Goal: Transaction & Acquisition: Purchase product/service

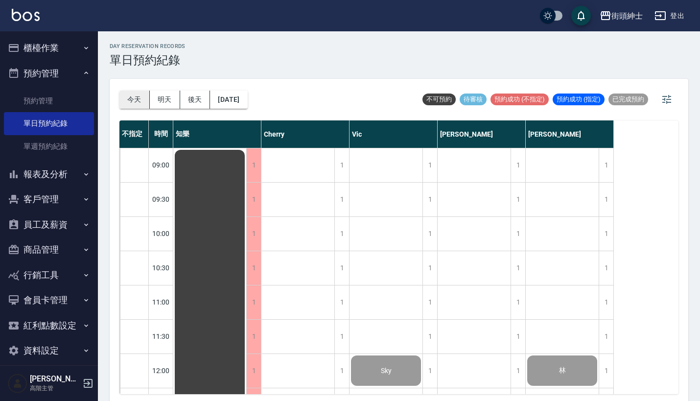
scroll to position [2, 0]
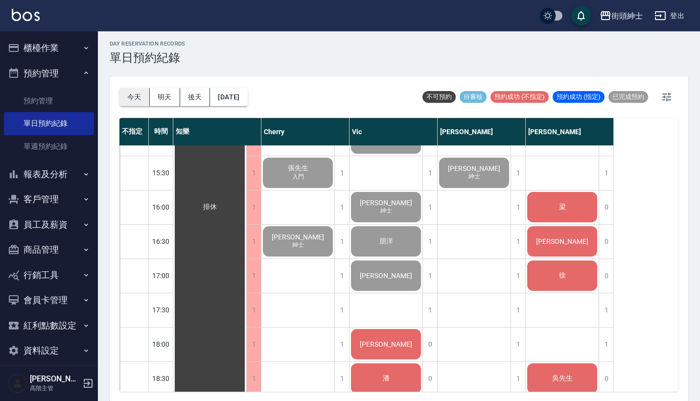
click at [138, 95] on button "今天" at bounding box center [134, 97] width 30 height 18
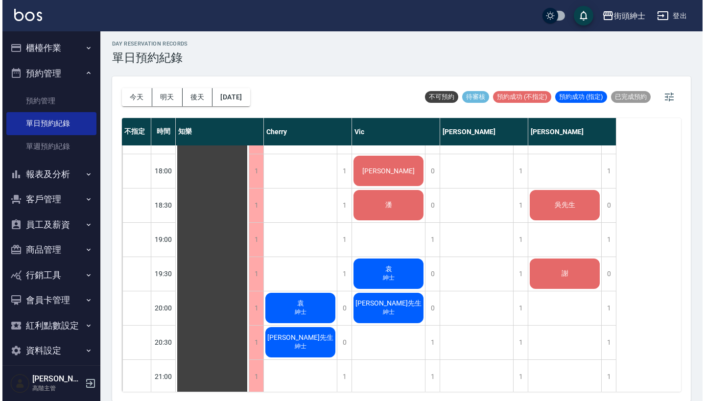
scroll to position [629, 0]
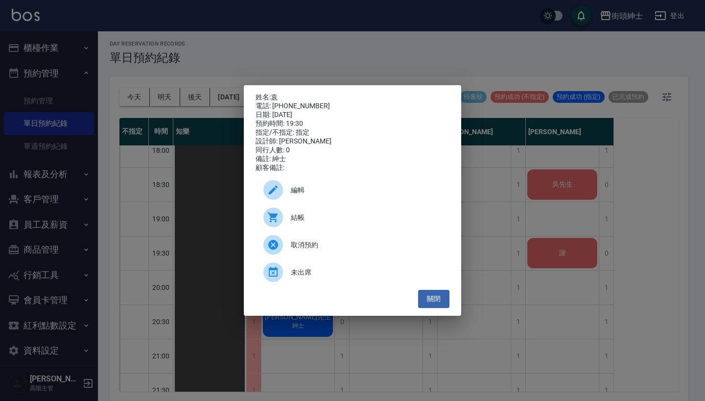
click at [353, 219] on span "結帳" at bounding box center [366, 217] width 151 height 10
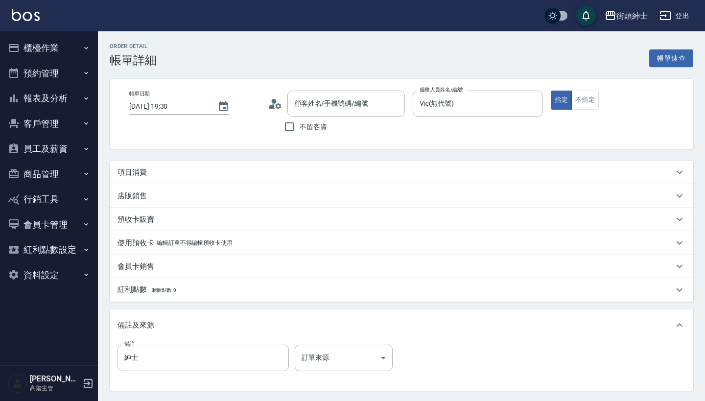
type input "[PERSON_NAME]/0916231658/null"
click at [340, 174] on div "項目消費" at bounding box center [395, 172] width 556 height 10
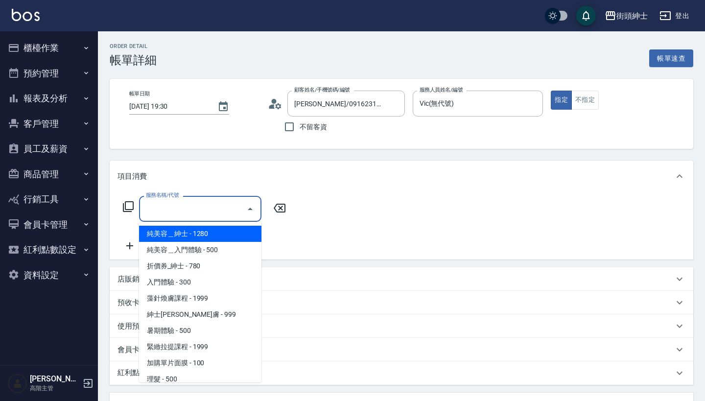
click at [201, 208] on input "服務名稱/代號" at bounding box center [192, 208] width 99 height 17
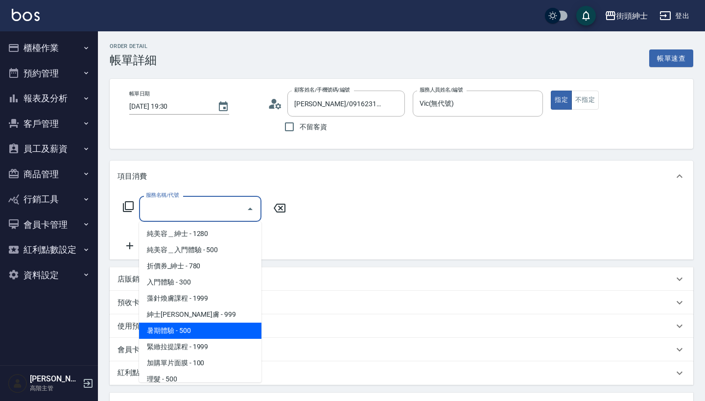
scroll to position [41, 0]
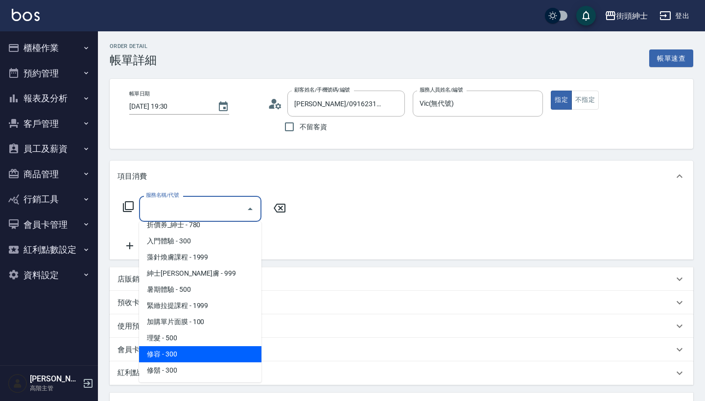
click at [213, 338] on span "理髮 - 500" at bounding box center [200, 338] width 122 height 16
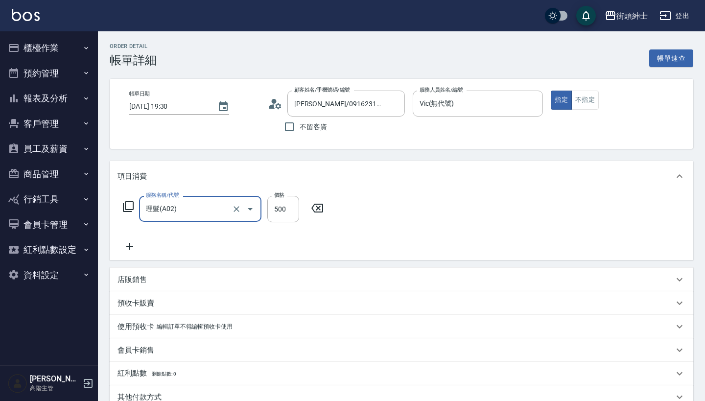
type input "理髮(A02)"
click at [128, 244] on icon at bounding box center [129, 246] width 24 height 12
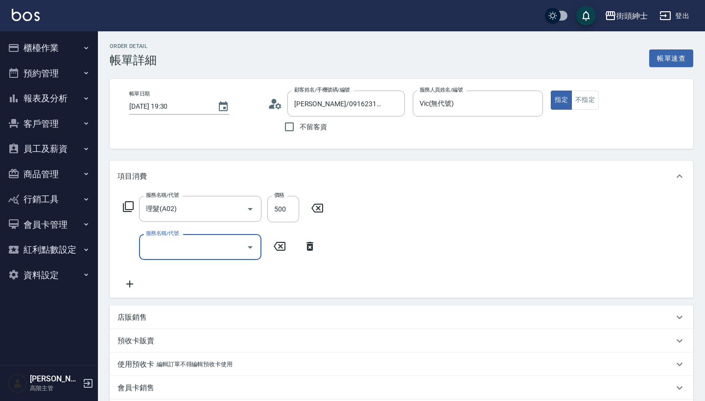
click at [176, 244] on input "服務名稱/代號" at bounding box center [192, 246] width 99 height 17
click at [340, 263] on div "服務名稱/代號 理髮(A02) 服務名稱/代號 價格 500 價格 服務名稱/代號 服務名稱/代號" at bounding box center [401, 245] width 583 height 106
click at [310, 247] on icon at bounding box center [310, 246] width 24 height 12
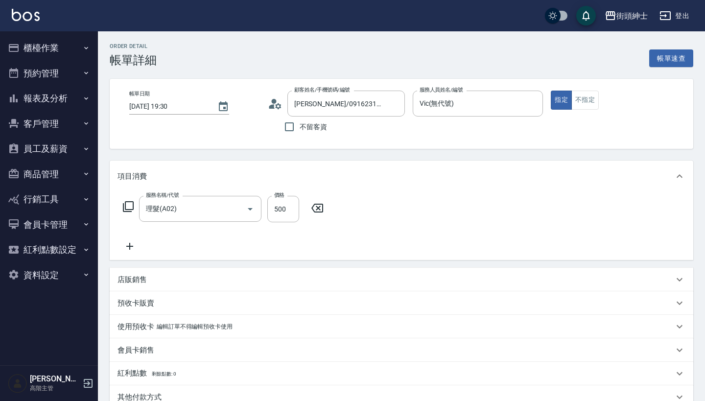
click at [165, 280] on div "店販銷售" at bounding box center [395, 280] width 556 height 10
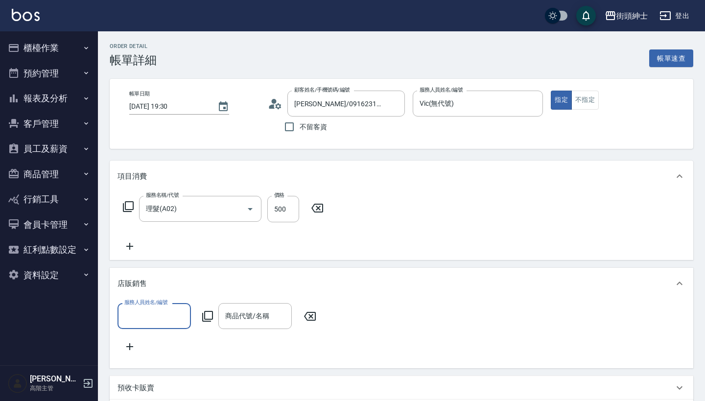
scroll to position [0, 0]
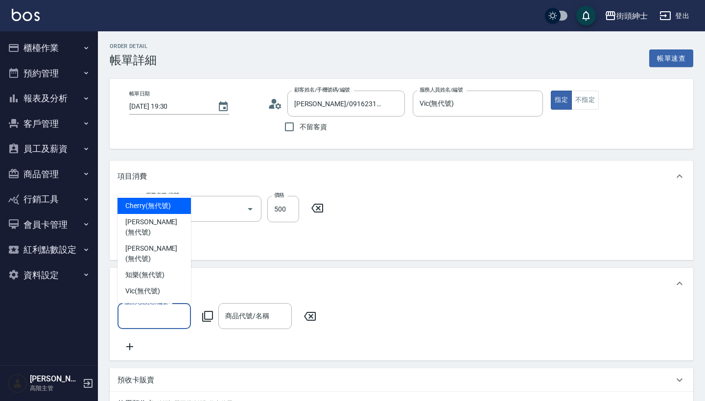
click at [163, 309] on input "服務人員姓名/編號" at bounding box center [154, 315] width 65 height 17
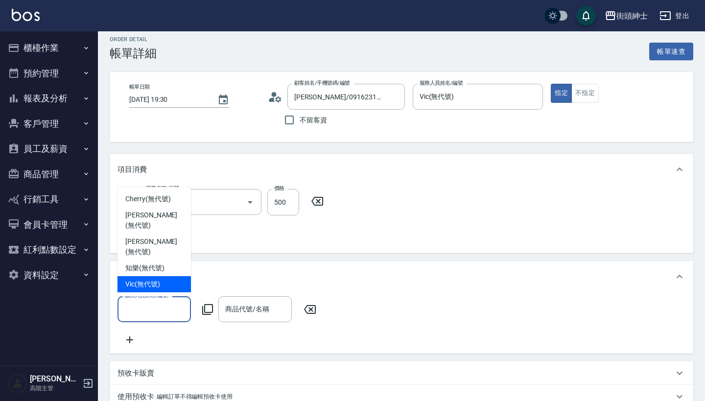
click at [160, 284] on div "Vic (無代號)" at bounding box center [153, 284] width 73 height 16
type input "Vic(無代號)"
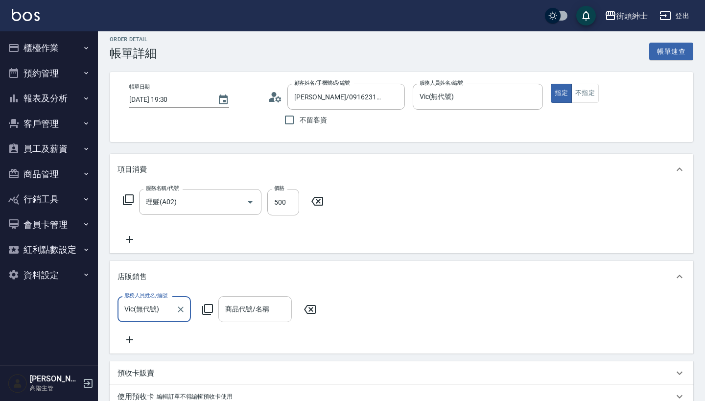
click at [246, 303] on input "商品代號/名稱" at bounding box center [255, 309] width 65 height 17
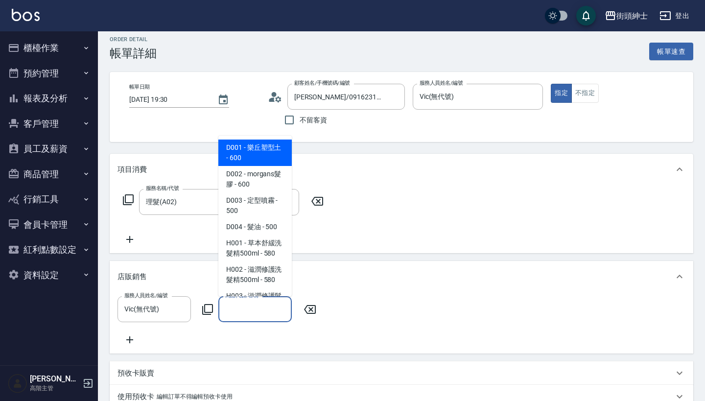
click at [259, 159] on span "D001 - 樂丘塑型土 - 600" at bounding box center [254, 153] width 73 height 26
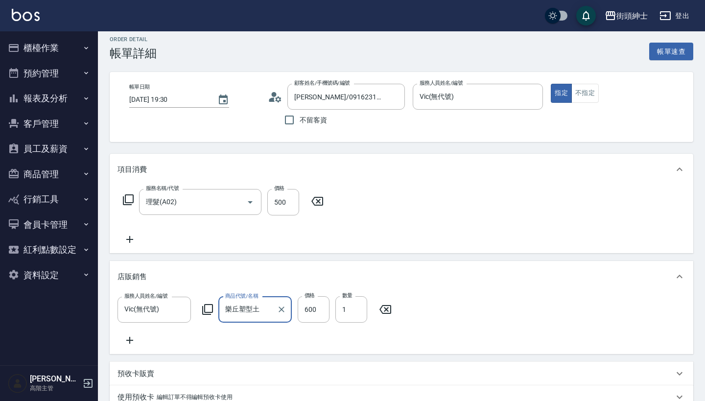
type input "樂丘塑型土"
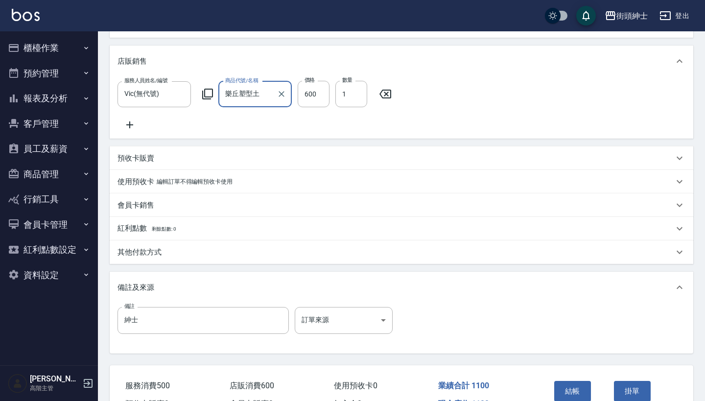
scroll to position [213, 0]
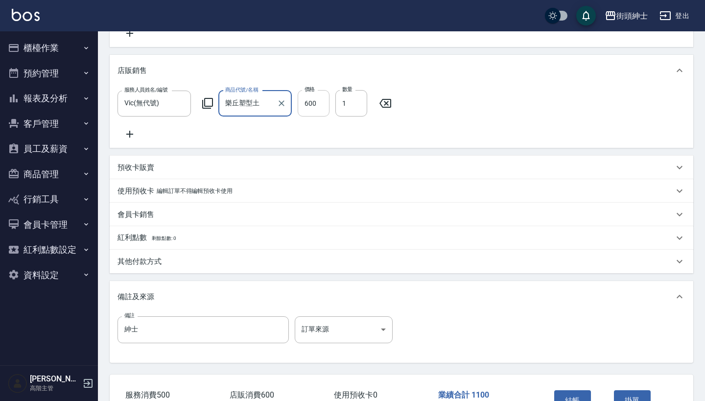
click at [322, 108] on input "600" at bounding box center [314, 103] width 32 height 26
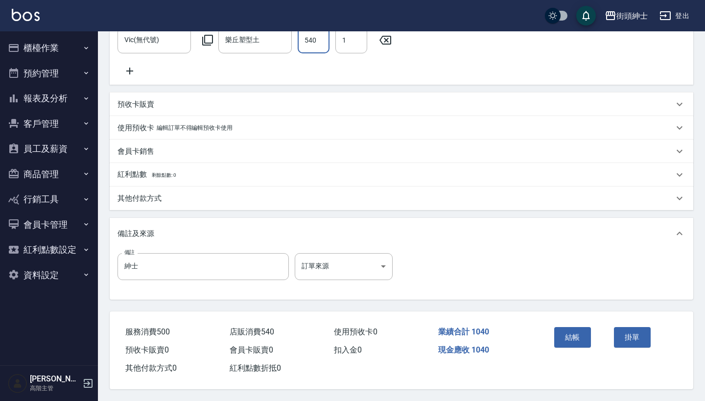
scroll to position [288, 0]
type input "540"
click at [570, 332] on button "結帳" at bounding box center [572, 337] width 37 height 21
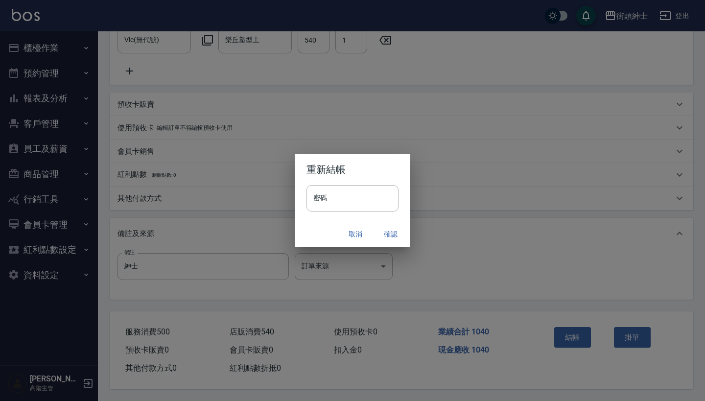
click at [386, 228] on button "確認" at bounding box center [390, 234] width 31 height 18
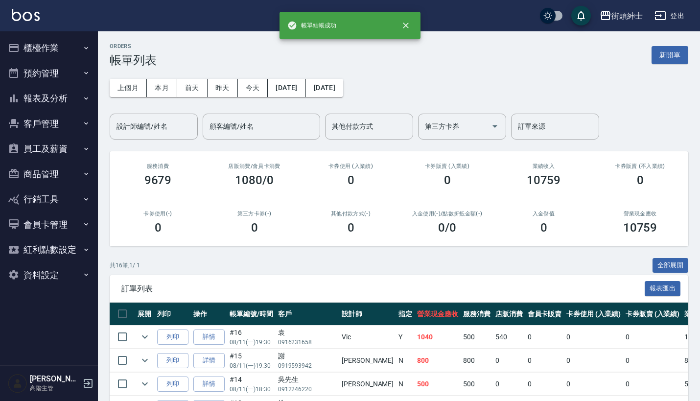
click at [69, 72] on button "預約管理" at bounding box center [49, 73] width 90 height 25
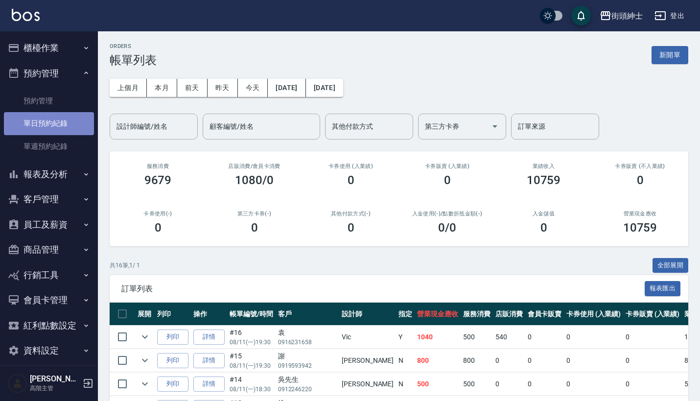
click at [69, 125] on link "單日預約紀錄" at bounding box center [49, 123] width 90 height 23
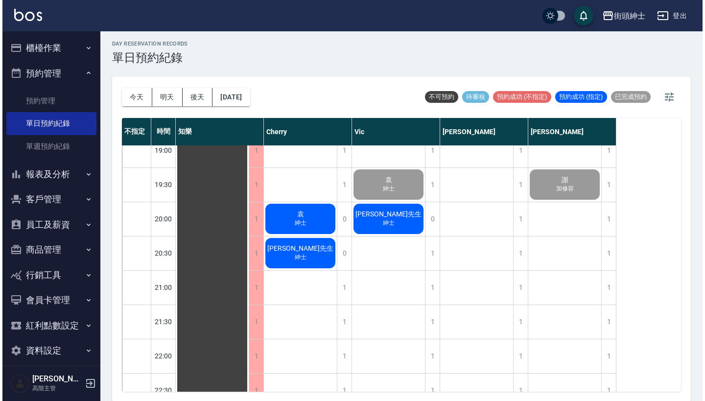
scroll to position [712, 0]
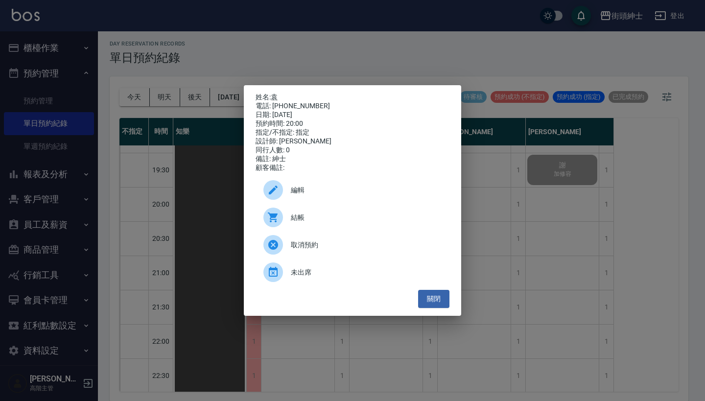
click at [481, 218] on div "姓名: 袁 電話: 0916231658 日期: 2025/08/11 預約時間: 20:00 指定/不指定: 指定 設計師: Cherry 同行人數: 0 …" at bounding box center [352, 200] width 705 height 401
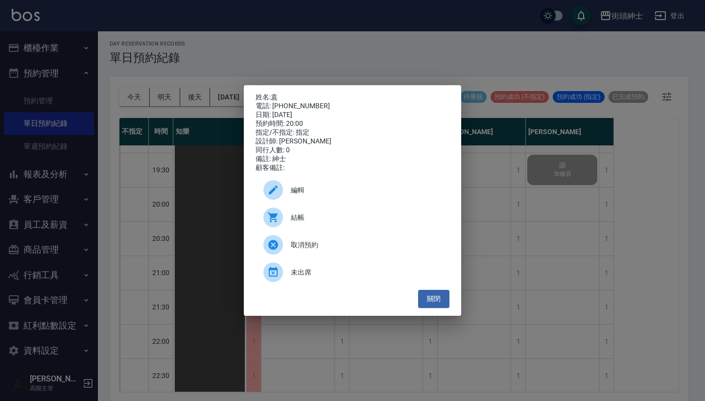
click at [330, 221] on span "結帳" at bounding box center [366, 217] width 151 height 10
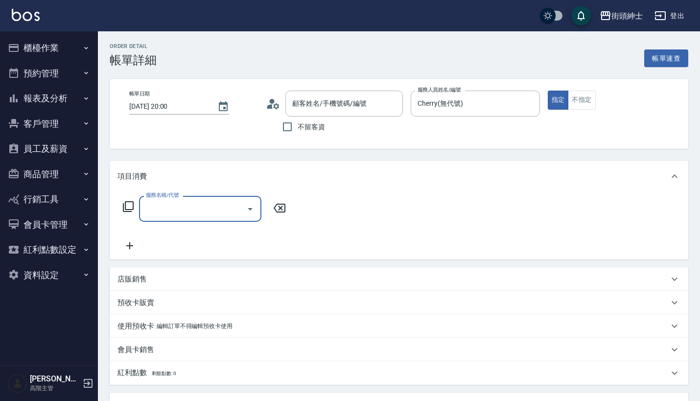
type input "[PERSON_NAME]/0916231658/null"
click at [205, 201] on input "服務名稱/代號" at bounding box center [192, 208] width 99 height 17
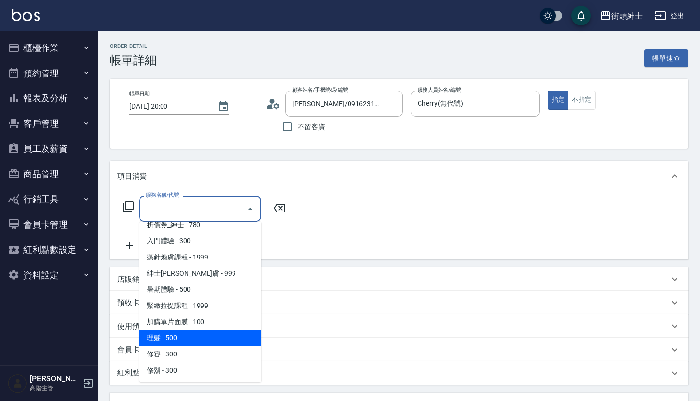
scroll to position [41, 0]
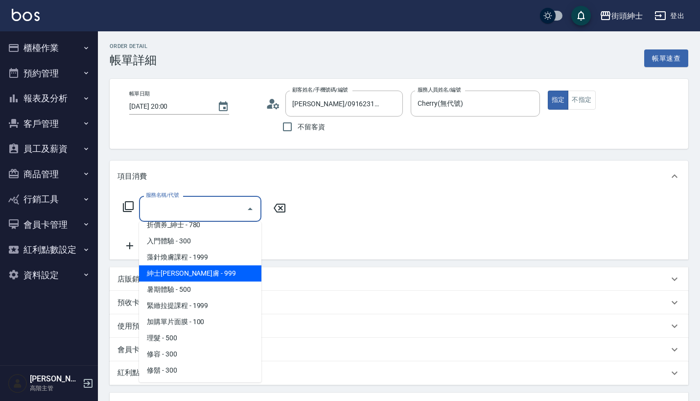
click at [214, 275] on span "紳士全效煥膚 - 999" at bounding box center [200, 273] width 122 height 16
type input "紳士全效煥膚"
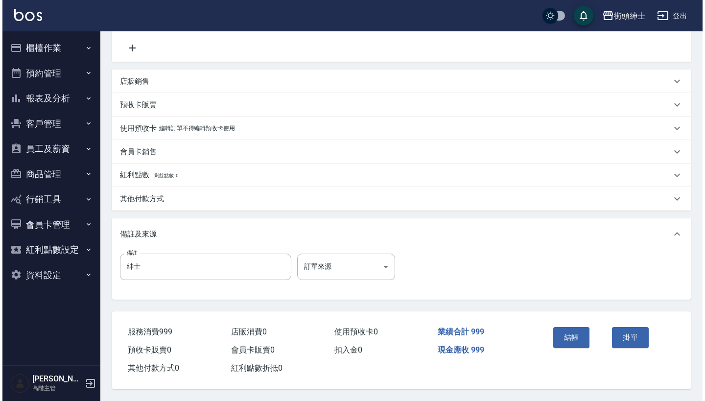
scroll to position [203, 0]
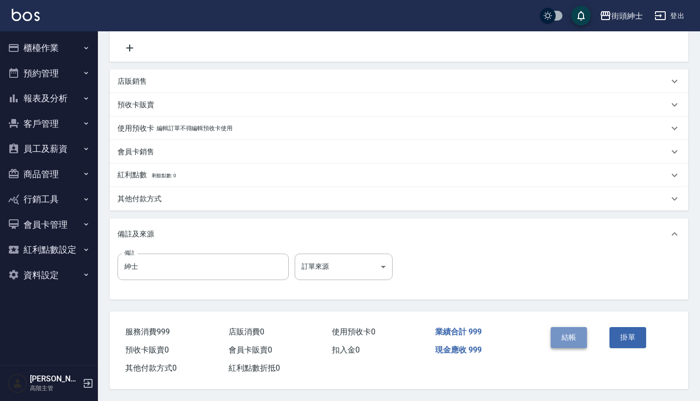
click at [578, 335] on button "結帳" at bounding box center [569, 337] width 37 height 21
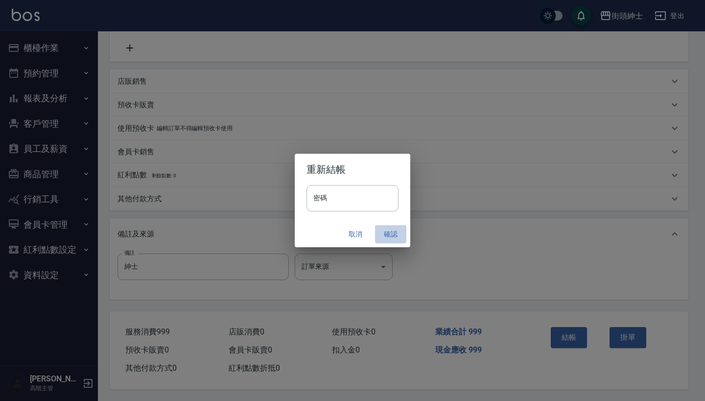
click at [389, 226] on button "確認" at bounding box center [390, 234] width 31 height 18
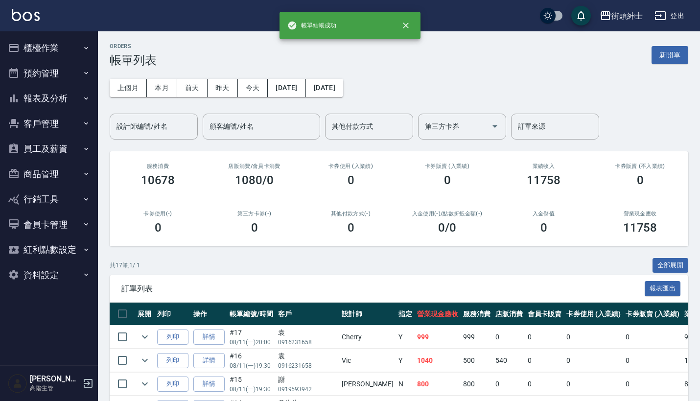
click at [75, 86] on button "報表及分析" at bounding box center [49, 98] width 90 height 25
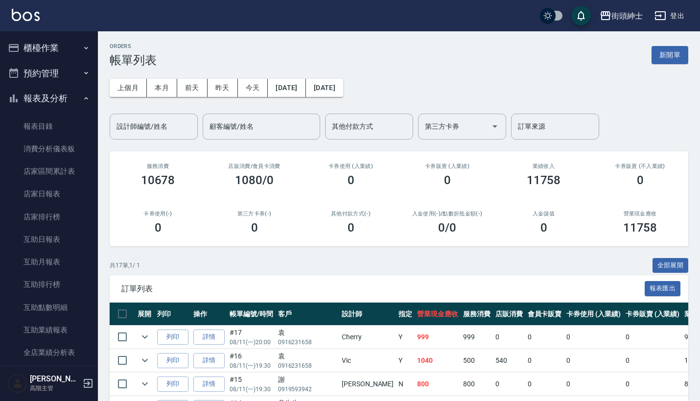
click at [73, 73] on button "預約管理" at bounding box center [49, 73] width 90 height 25
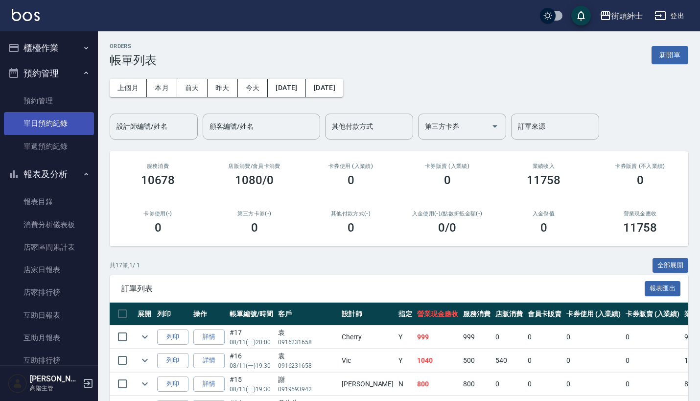
click at [74, 127] on link "單日預約紀錄" at bounding box center [49, 123] width 90 height 23
